Goal: Answer question/provide support

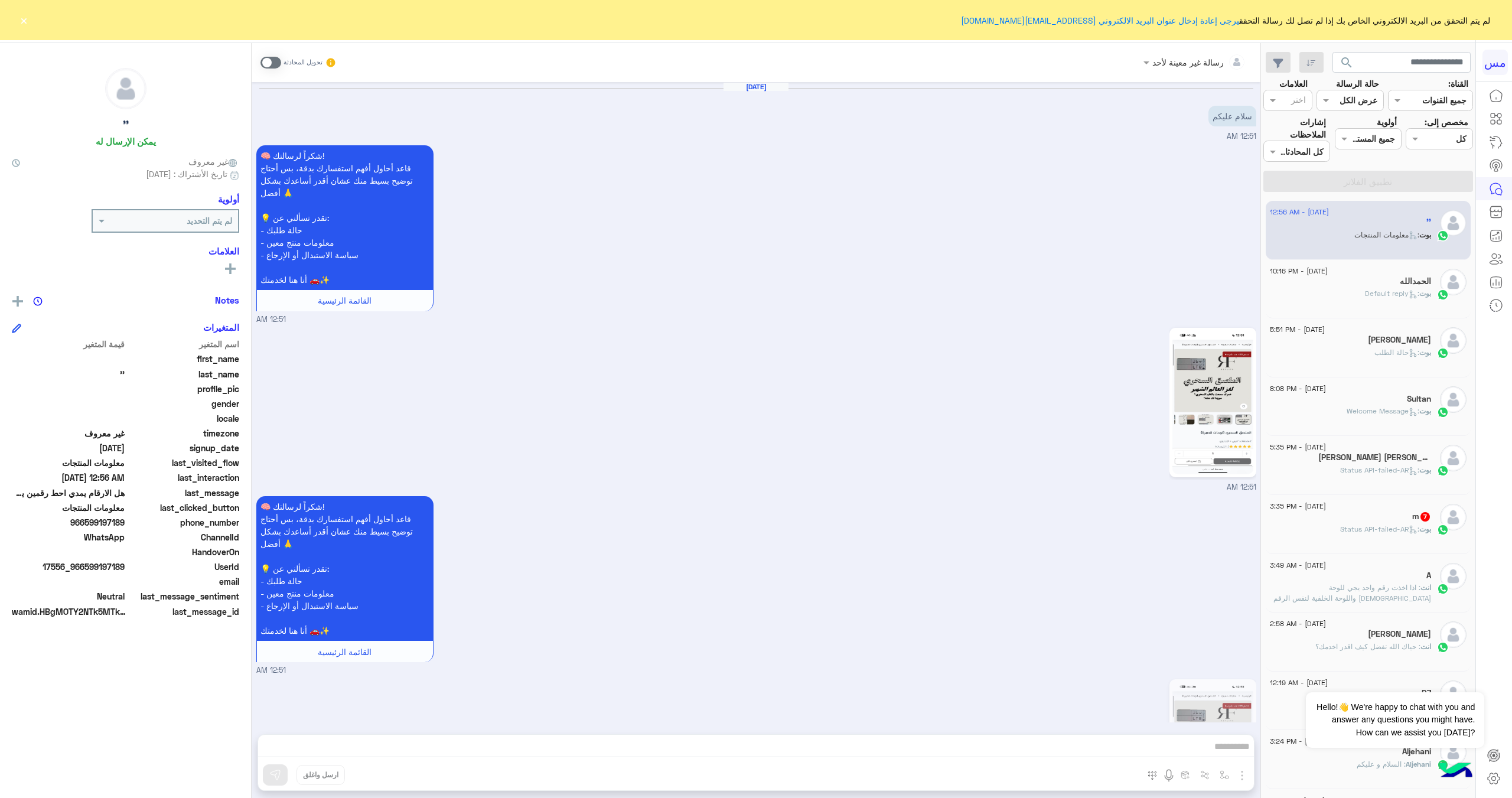
scroll to position [783, 0]
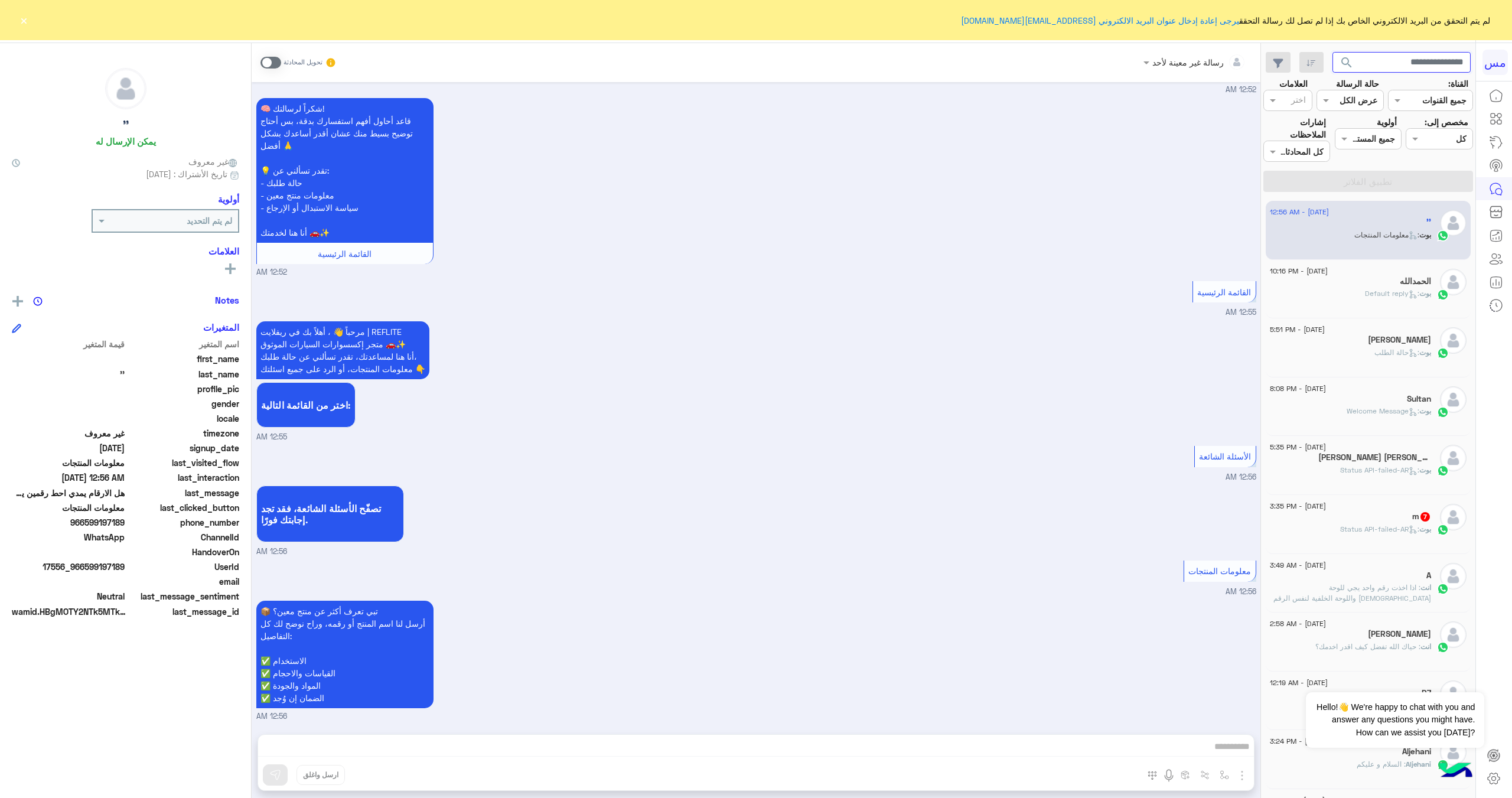
click at [1414, 68] on input "text" at bounding box center [1401, 62] width 139 height 21
paste input "*********"
type input "*********"
click at [1332, 52] on button "search" at bounding box center [1346, 64] width 29 height 26
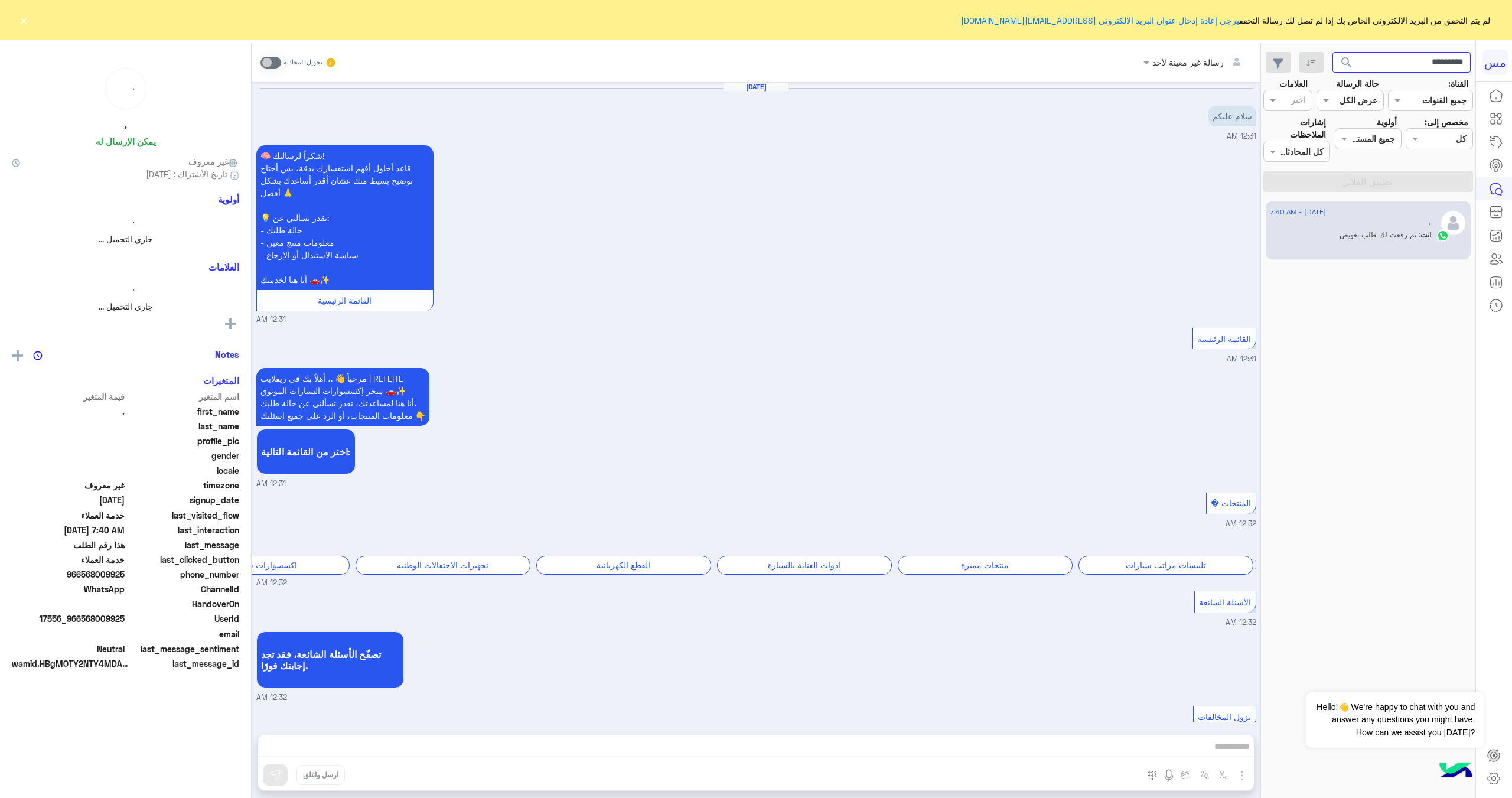
scroll to position [946, 0]
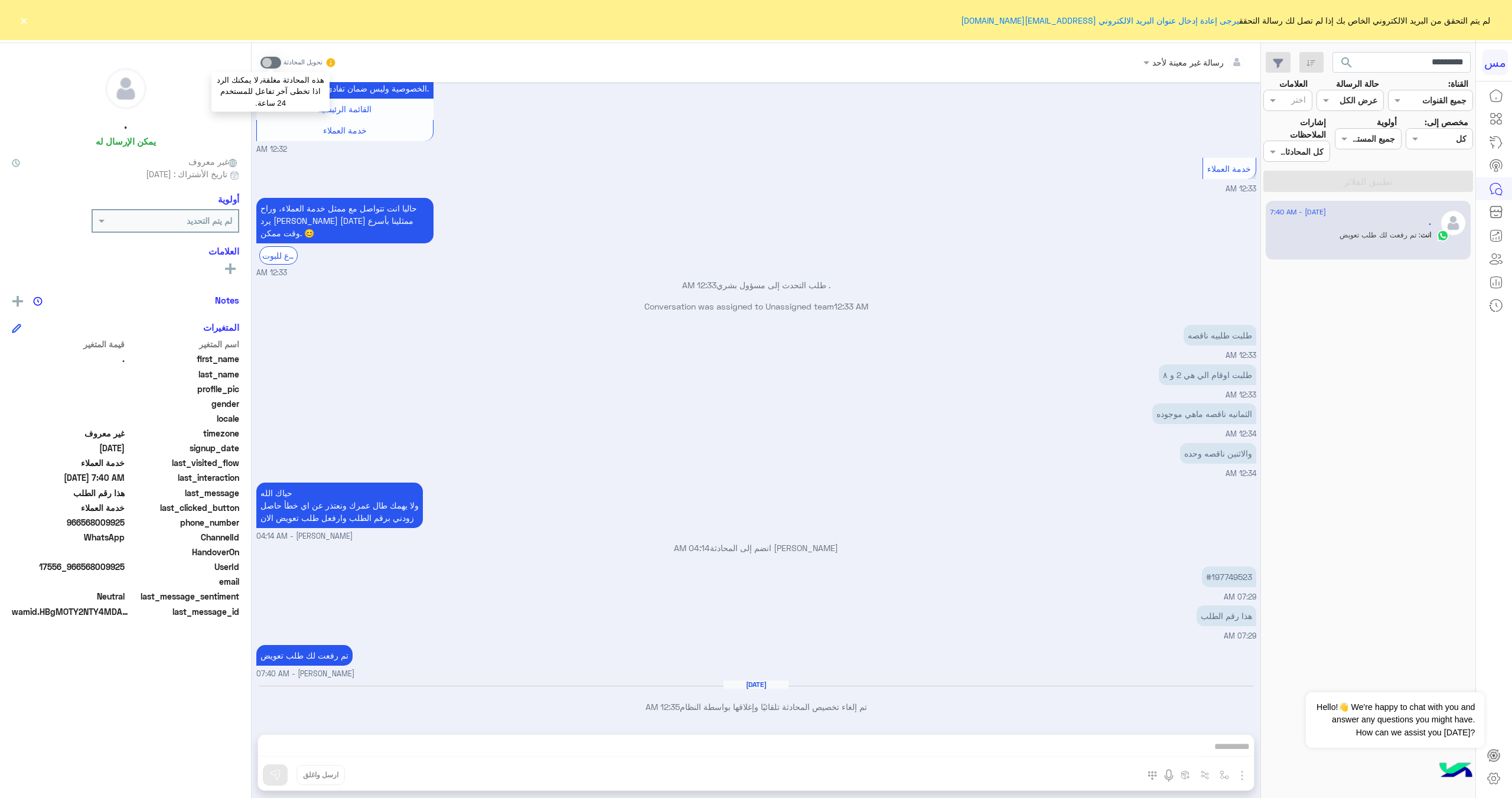
click at [269, 66] on span at bounding box center [271, 62] width 21 height 12
drag, startPoint x: 1388, startPoint y: 227, endPoint x: 1102, endPoint y: 243, distance: 286.4
click at [1102, 243] on div "حاليا انت تتواصل مع ممثل خدمة العملاء، وراح يرد [PERSON_NAME] [DATE] ممثلينا بأ…" at bounding box center [756, 236] width 1000 height 84
click at [275, 64] on span at bounding box center [271, 62] width 21 height 12
click at [1152, 772] on div "رسالة غير معينة لأحد تحويل المحادثة [DATE] سلام عليكم 12:31 AM 🧠 شكراً لرسالتك!…" at bounding box center [756, 423] width 1008 height 760
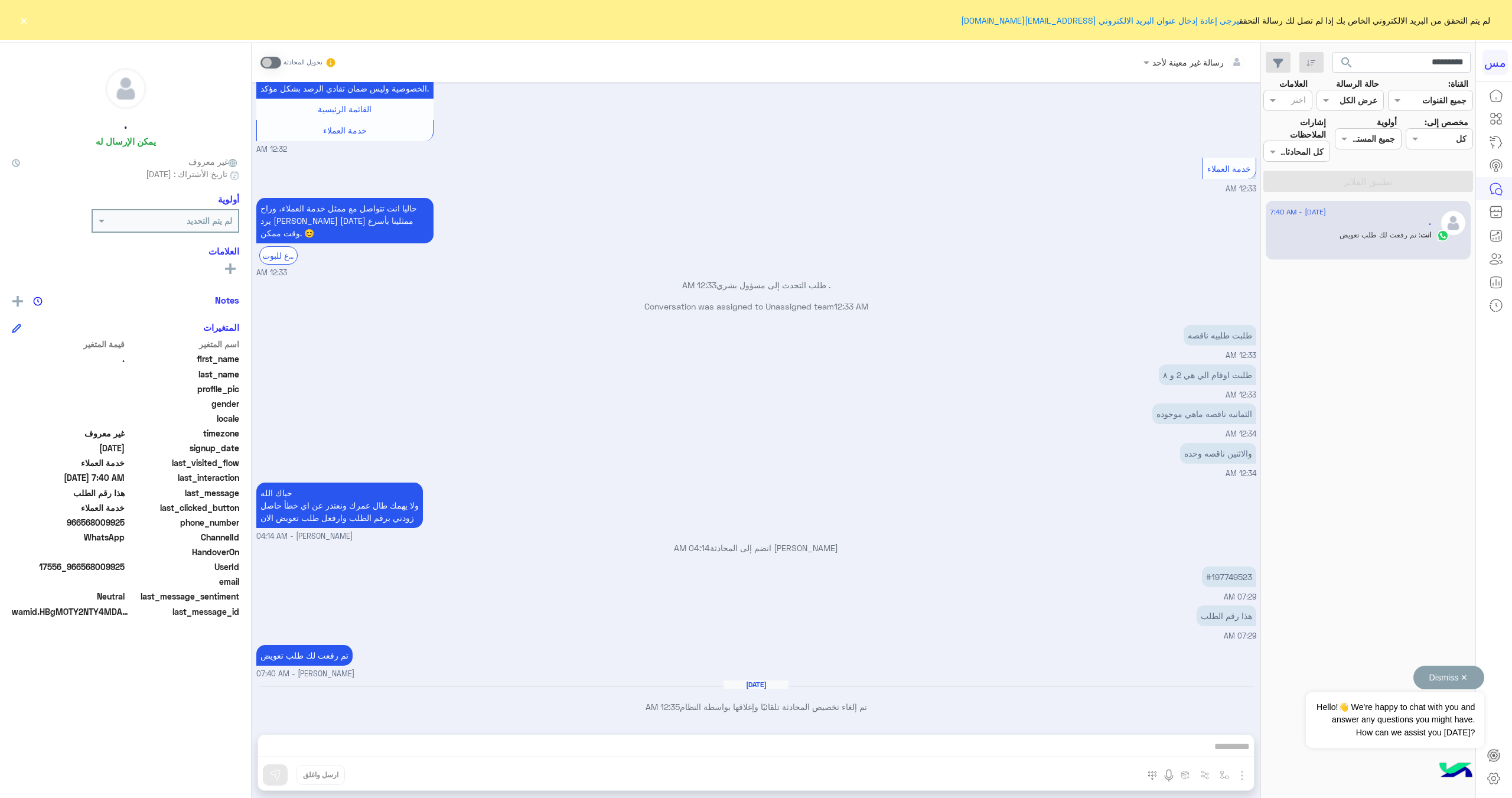
click at [1456, 682] on button "Dismiss ✕" at bounding box center [1449, 677] width 71 height 24
click at [1164, 61] on div at bounding box center [1194, 62] width 115 height 13
click at [1161, 86] on div "رسالة غير معينة لأحد" at bounding box center [1188, 89] width 71 height 12
click at [1165, 64] on div at bounding box center [1194, 62] width 115 height 13
click at [1173, 115] on div "[PERSON_NAME]" at bounding box center [1184, 120] width 64 height 12
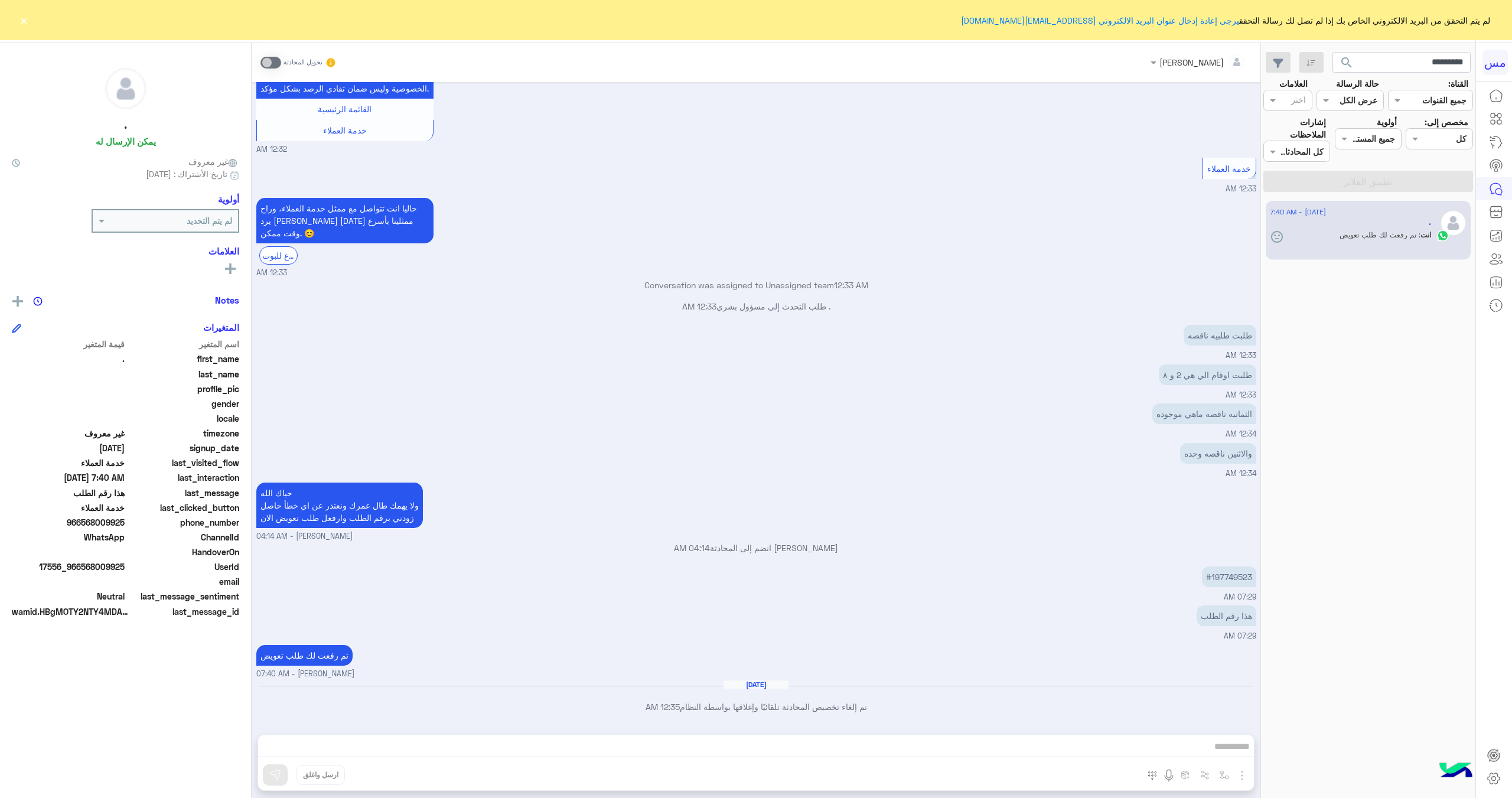
scroll to position [989, 0]
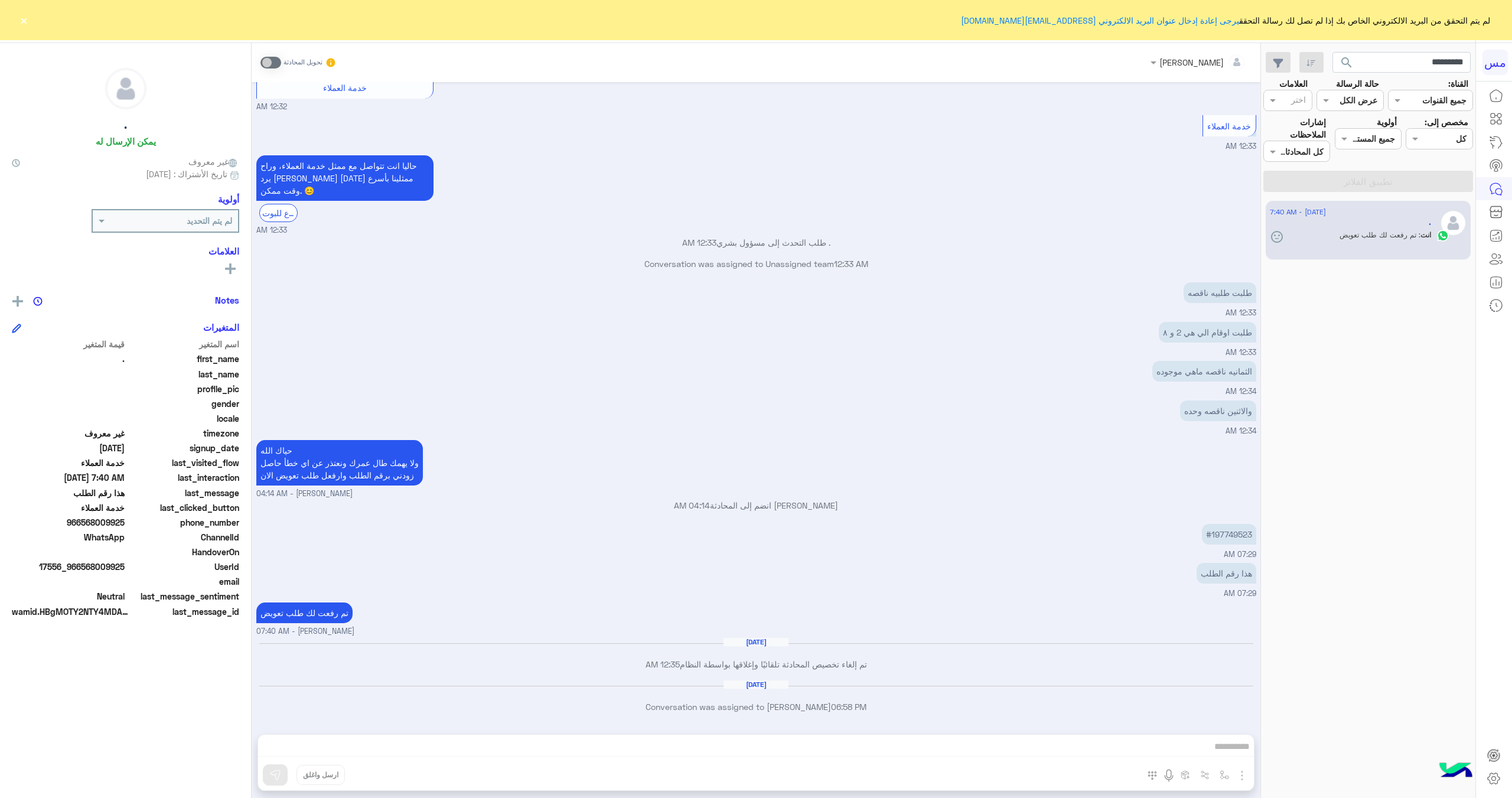
click at [781, 742] on div "[PERSON_NAME] تحويل المحادثة [DATE] سلام عليكم 12:31 AM 🧠 شكراً لرسالتك! قاعد أ…" at bounding box center [756, 423] width 1008 height 760
click at [276, 69] on div "تحويل المحادثة" at bounding box center [298, 62] width 76 height 21
click at [271, 62] on span at bounding box center [271, 62] width 21 height 12
click at [267, 65] on span at bounding box center [271, 62] width 21 height 12
click at [723, 744] on div "[PERSON_NAME] تحويل المحادثة [DATE] سلام عليكم 12:31 AM 🧠 شكراً لرسالتك! قاعد أ…" at bounding box center [756, 423] width 1008 height 760
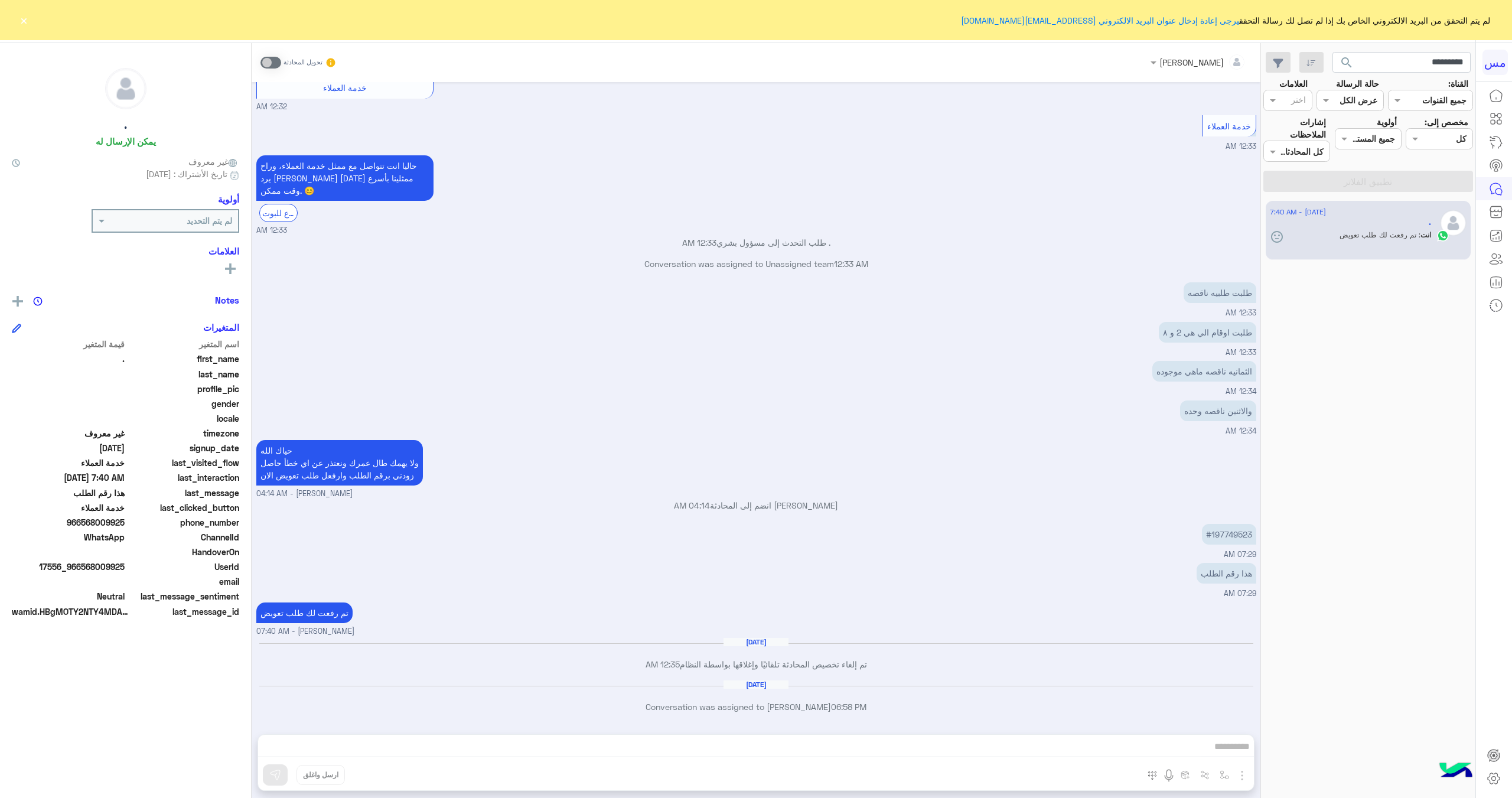
click at [1202, 60] on input "text" at bounding box center [1213, 62] width 64 height 12
click at [1019, 152] on div "خدمة العملاء 12:33 AM" at bounding box center [756, 132] width 1000 height 40
click at [1274, 236] on icon at bounding box center [1274, 235] width 2 height 2
drag, startPoint x: 1274, startPoint y: 238, endPoint x: 1280, endPoint y: 237, distance: 6.1
click at [1282, 236] on icon at bounding box center [1277, 237] width 12 height 12
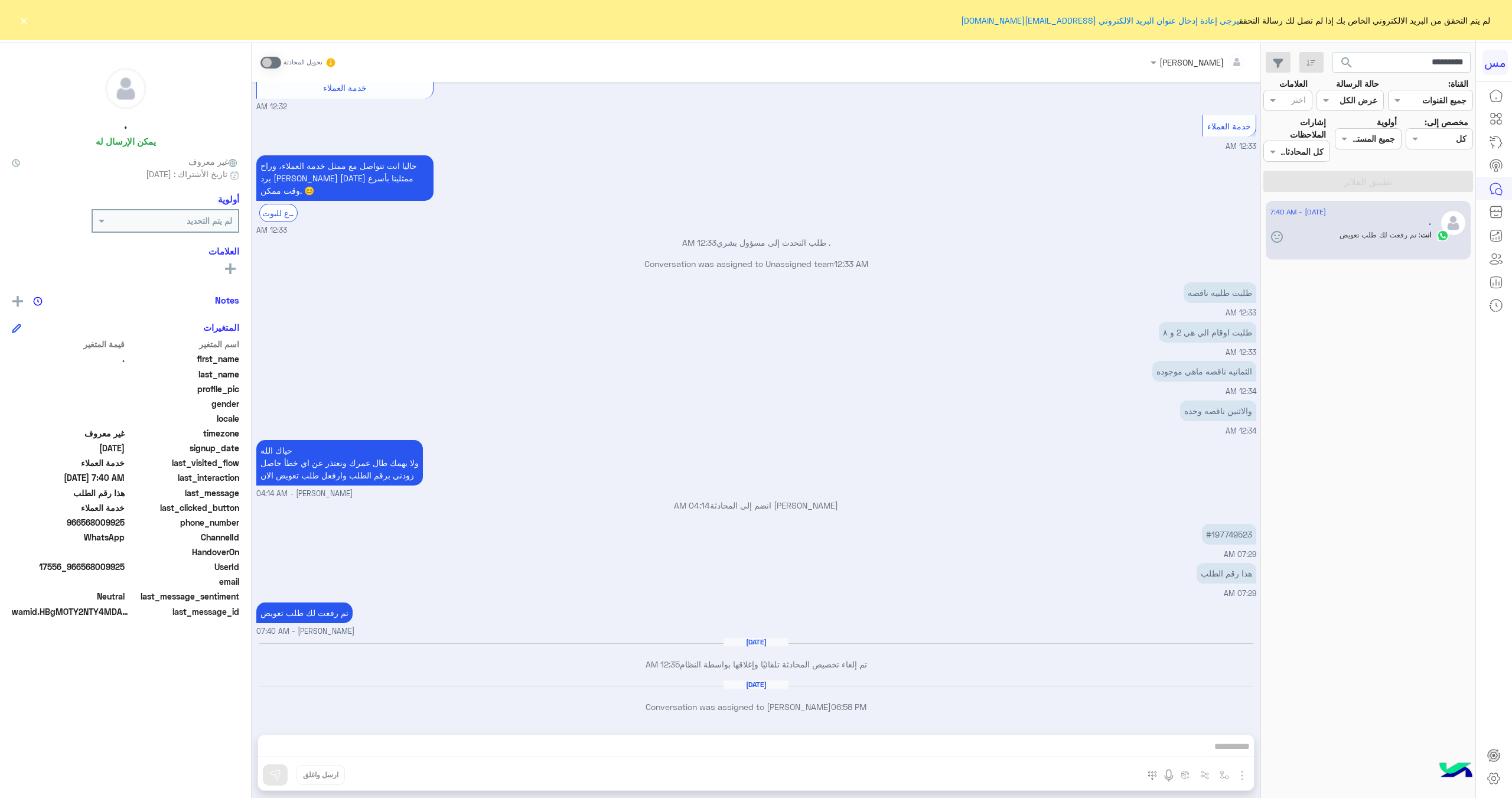
click at [1277, 238] on icon at bounding box center [1276, 238] width 3 height 1
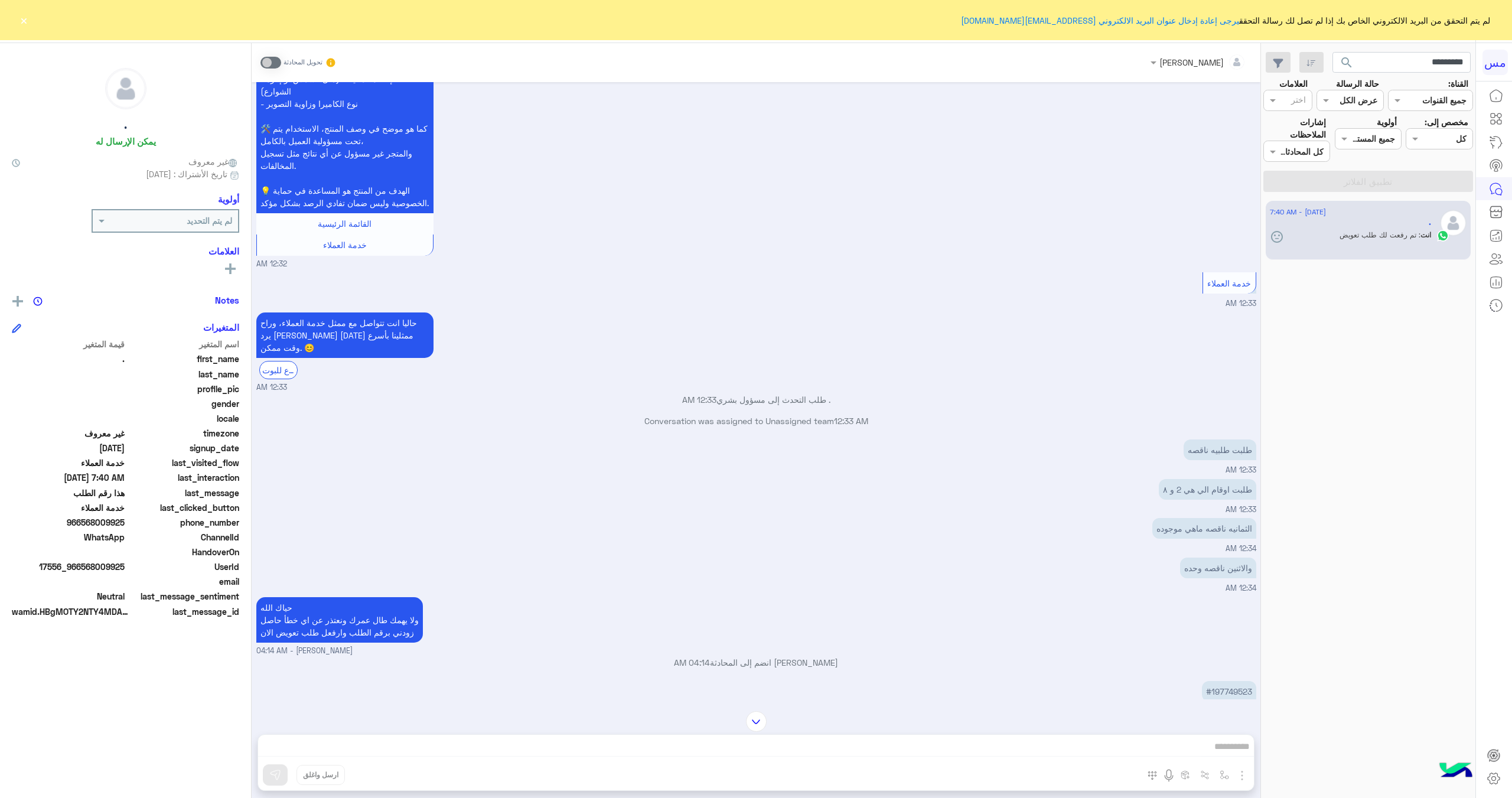
scroll to position [988, 0]
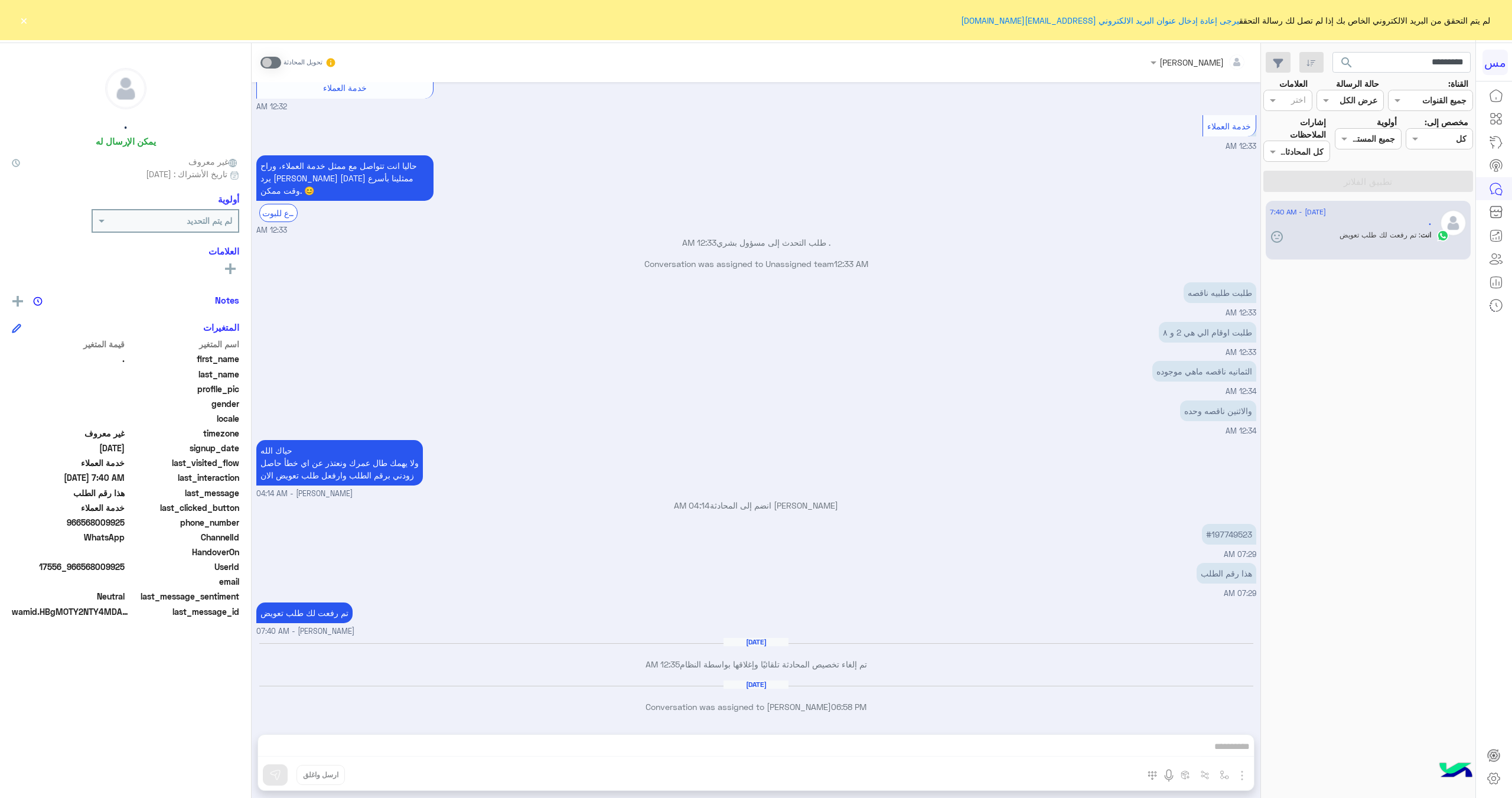
click at [195, 210] on div "لم يتم التحديد" at bounding box center [165, 221] width 145 height 21
click at [191, 318] on div "ضروري" at bounding box center [165, 310] width 145 height 22
click at [748, 740] on div "[PERSON_NAME] تحويل المحادثة [DATE] سلام عليكم 12:31 AM 🧠 شكراً لرسالتك! قاعد أ…" at bounding box center [756, 423] width 1008 height 760
click at [273, 63] on span at bounding box center [271, 62] width 21 height 12
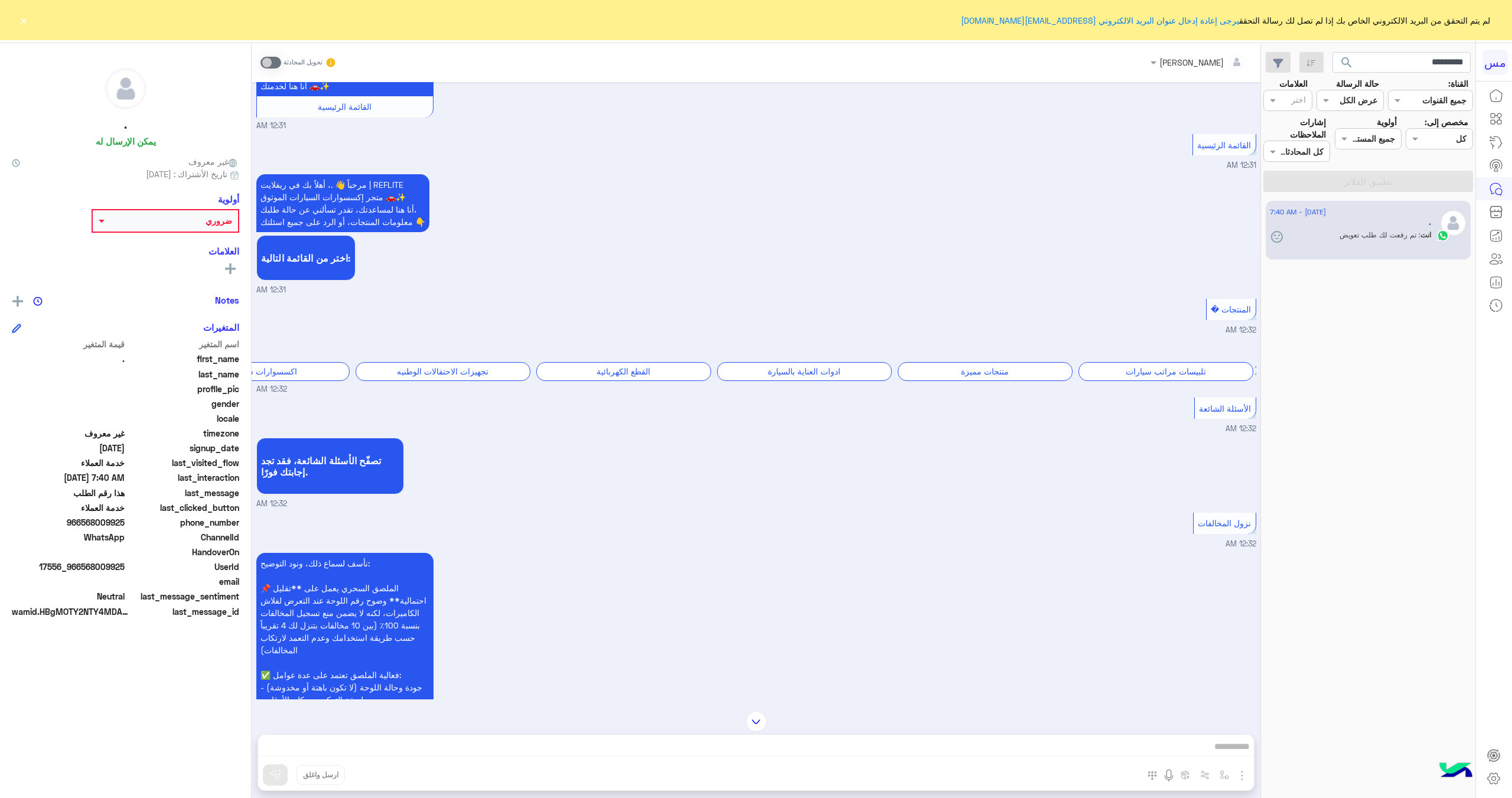
scroll to position [0, 0]
